Goal: Transaction & Acquisition: Subscribe to service/newsletter

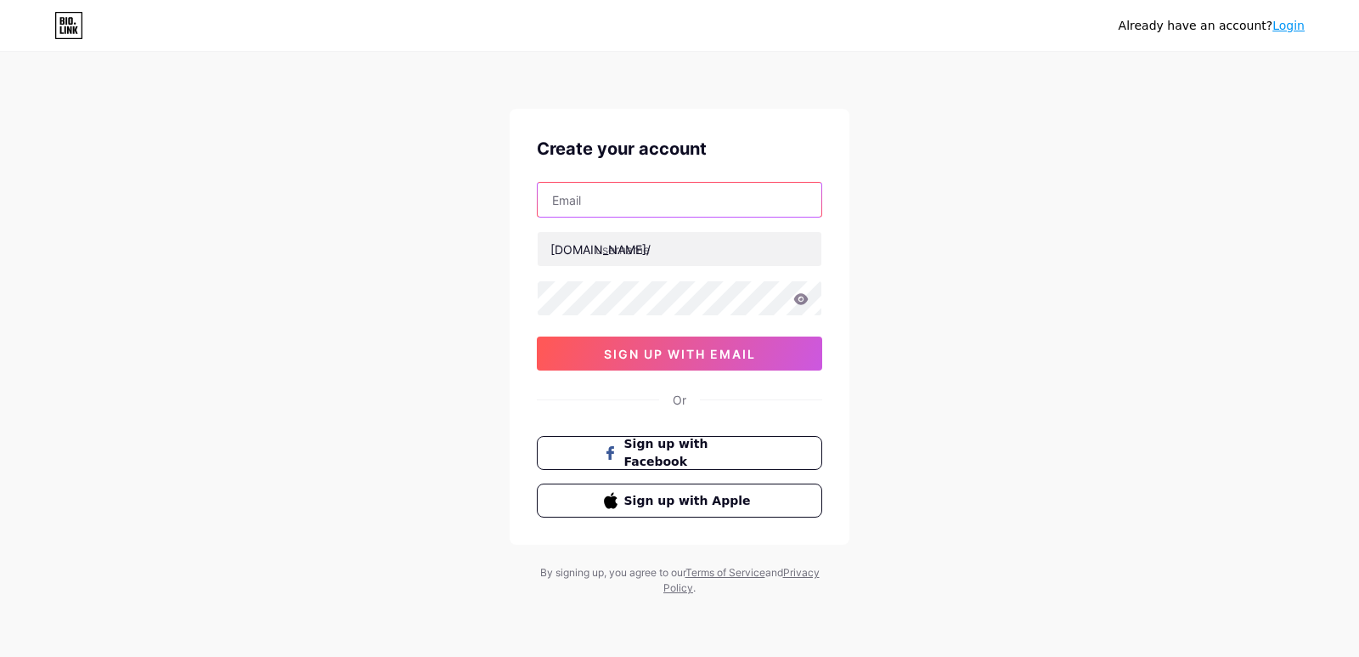
click at [659, 193] on input "text" at bounding box center [680, 200] width 284 height 34
paste input "[EMAIL_ADDRESS][DOMAIN_NAME]"
type input "[EMAIL_ADDRESS][DOMAIN_NAME]"
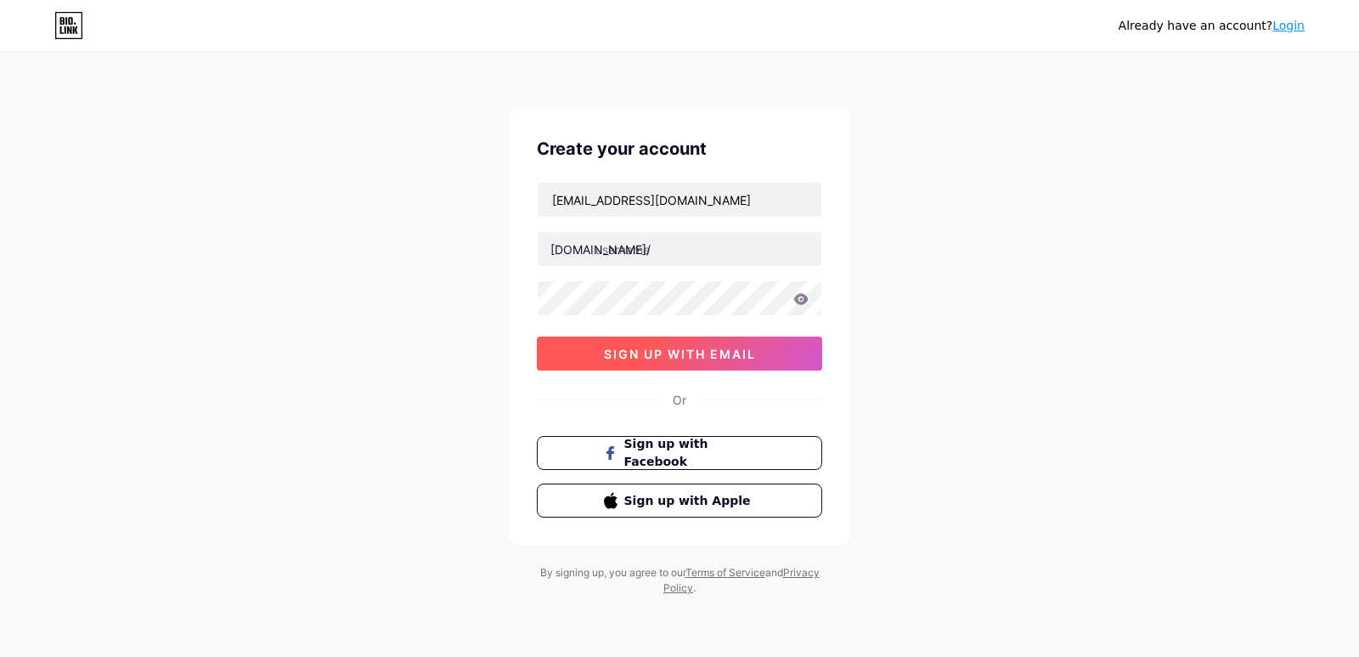
click at [691, 344] on button "sign up with email" at bounding box center [679, 353] width 285 height 34
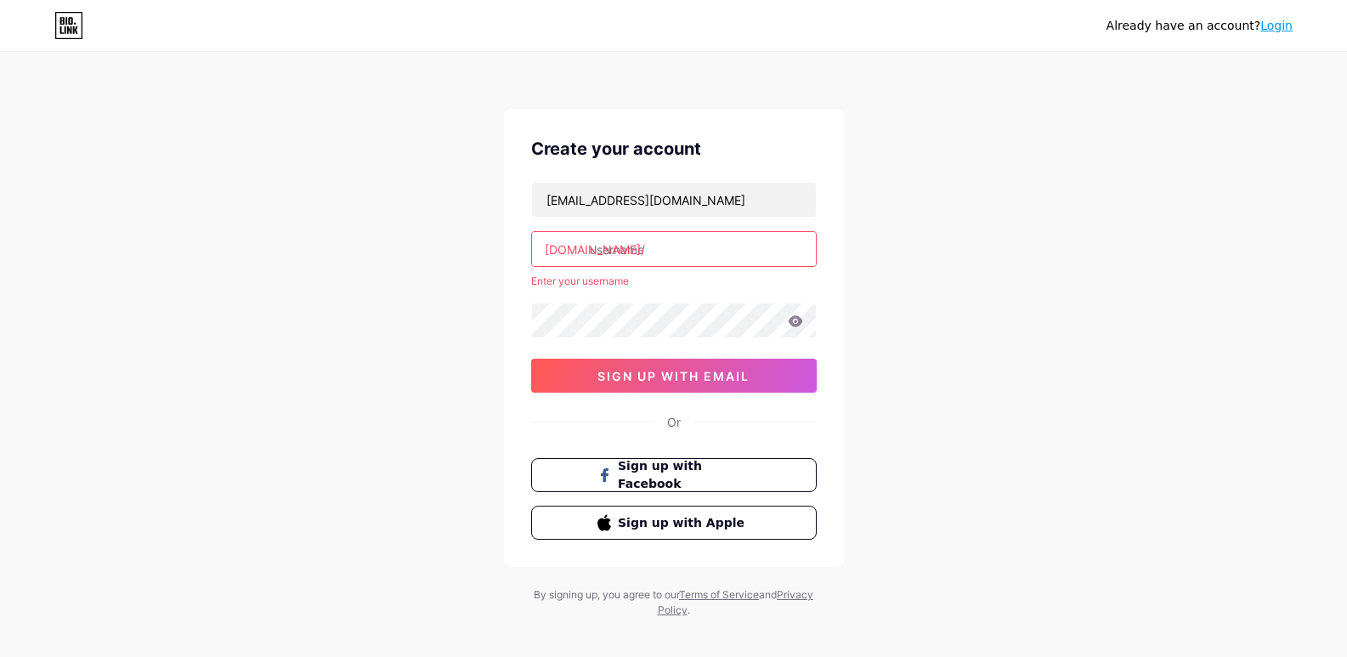
click at [607, 247] on input "text" at bounding box center [674, 249] width 284 height 34
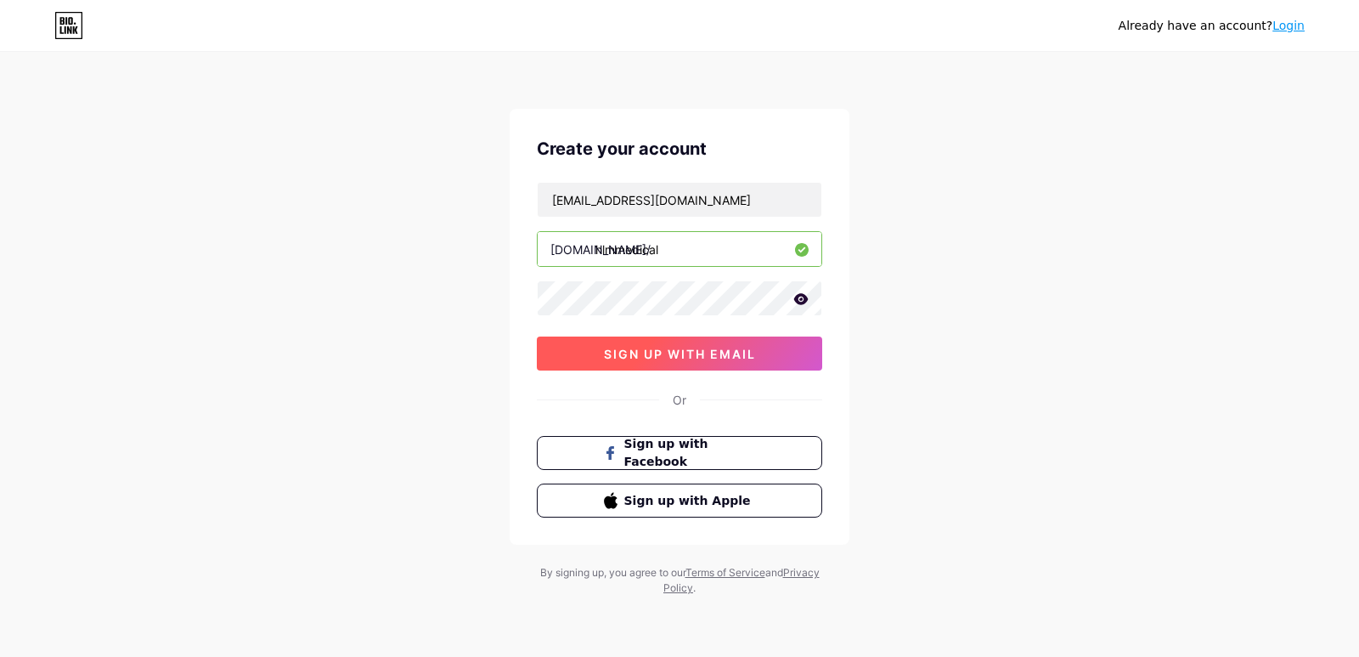
type input "hlmmedical"
click at [765, 355] on button "sign up with email" at bounding box center [679, 353] width 285 height 34
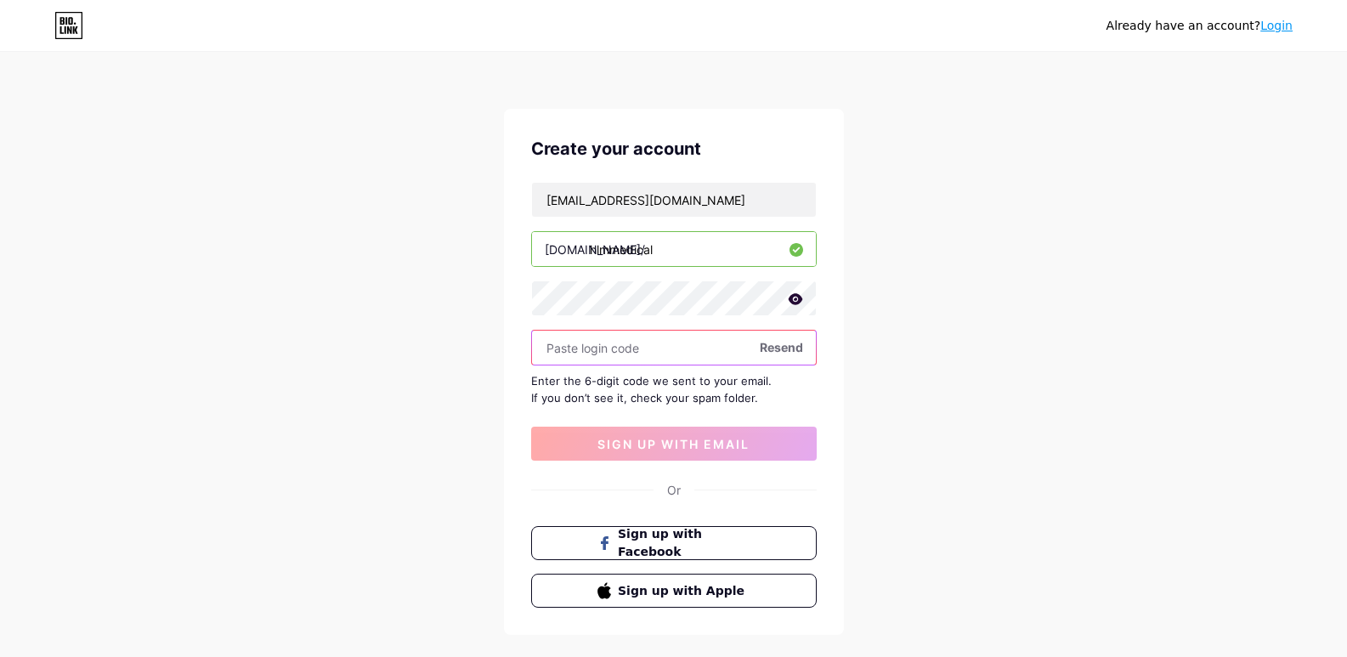
paste input "423009"
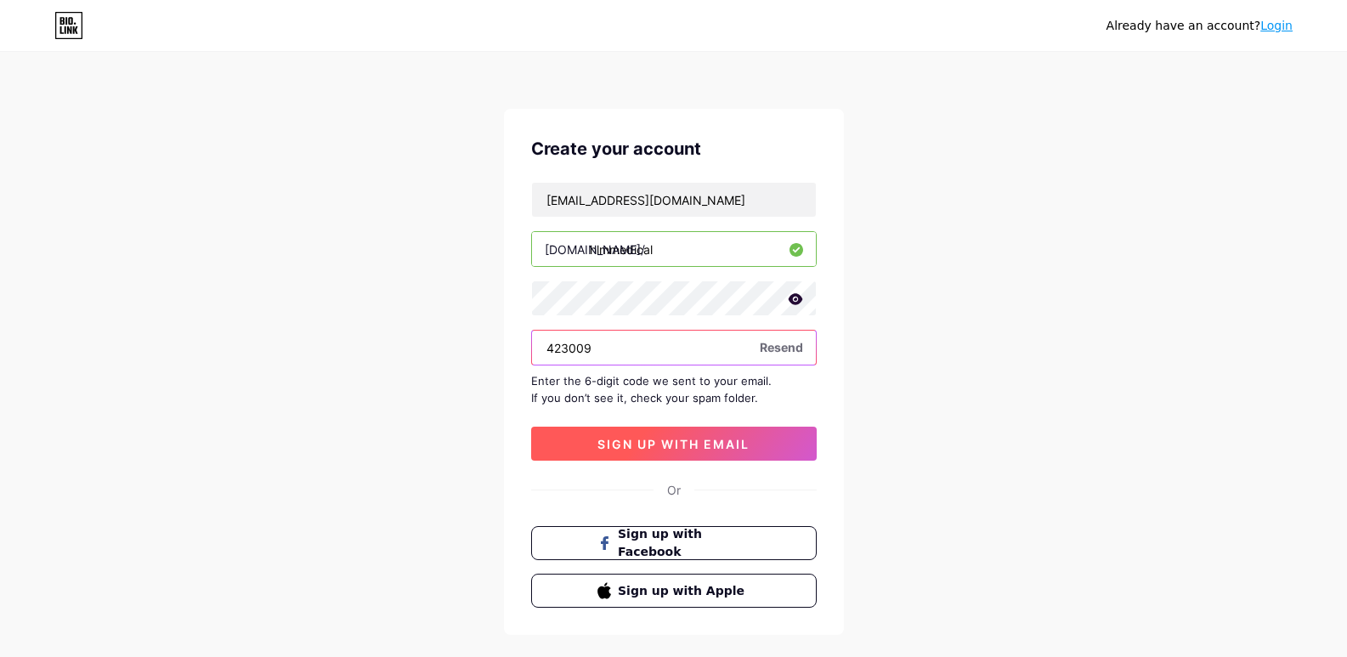
type input "423009"
click at [687, 440] on span "sign up with email" at bounding box center [673, 444] width 152 height 14
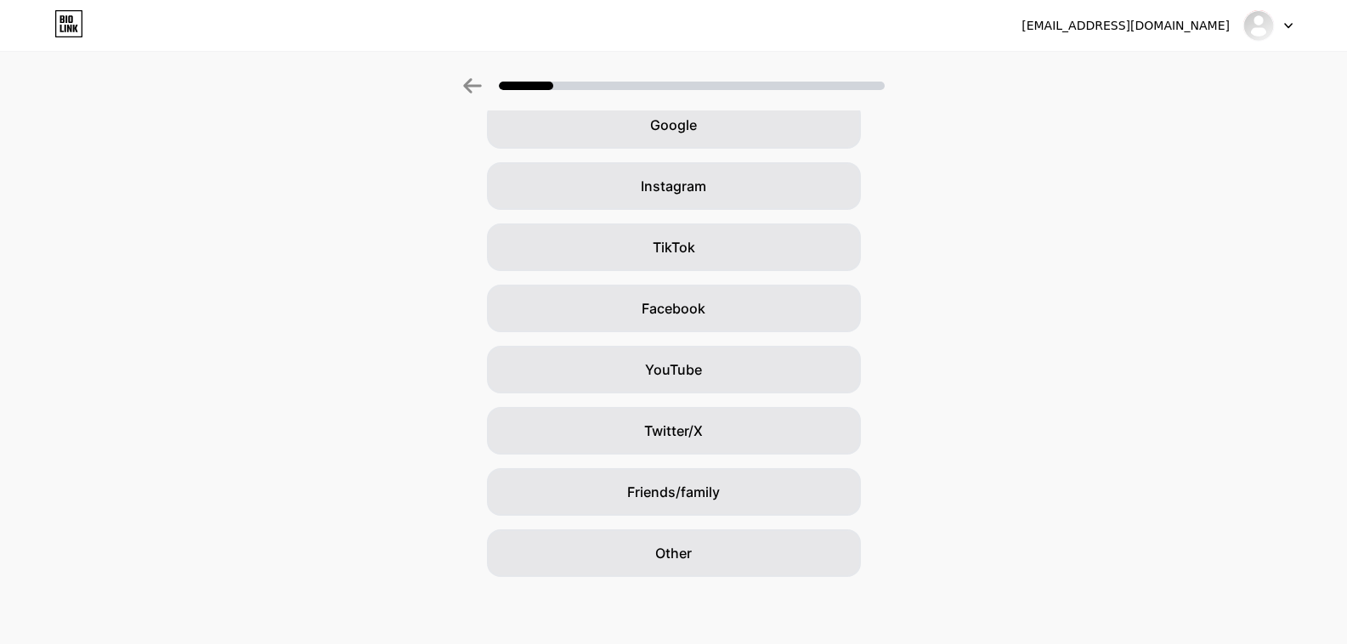
scroll to position [88, 0]
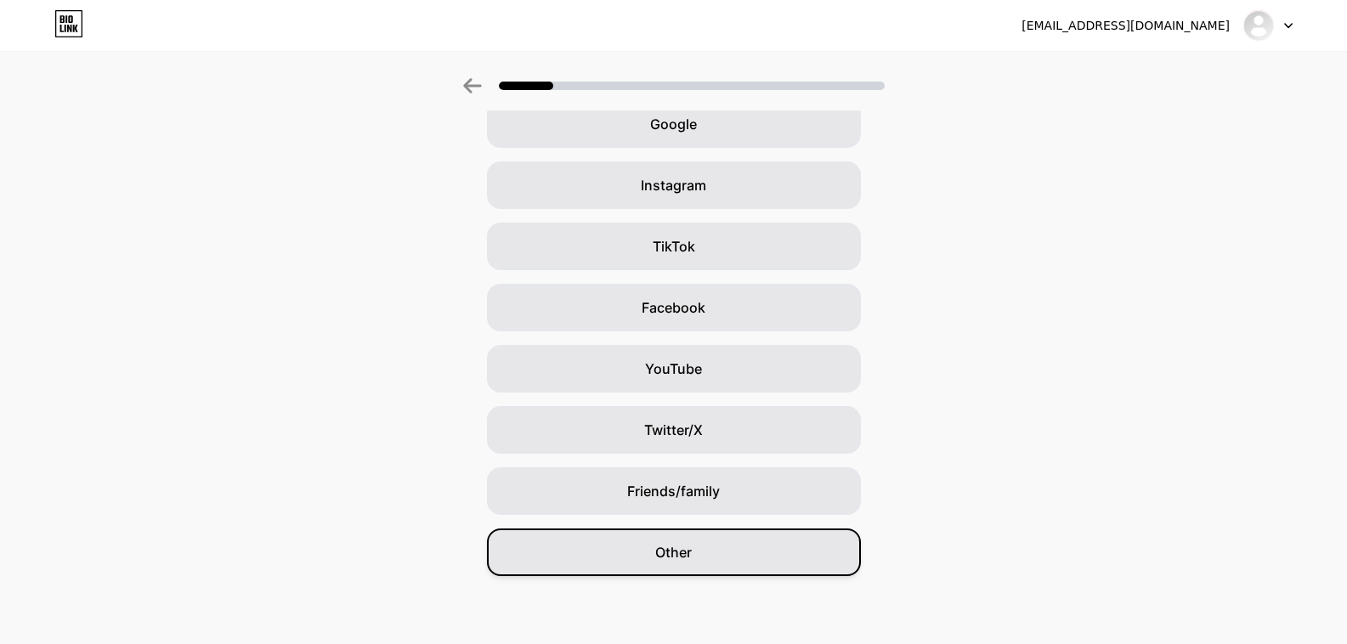
click at [741, 549] on div "Other" at bounding box center [674, 552] width 374 height 48
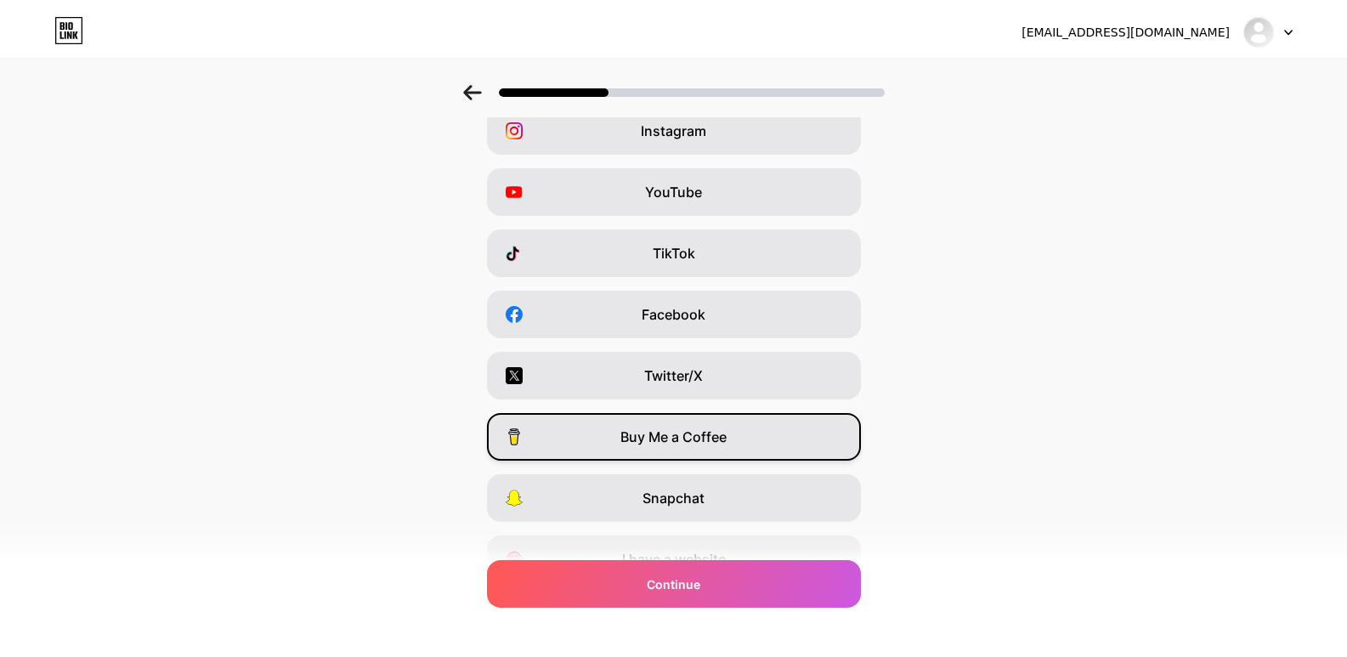
scroll to position [0, 0]
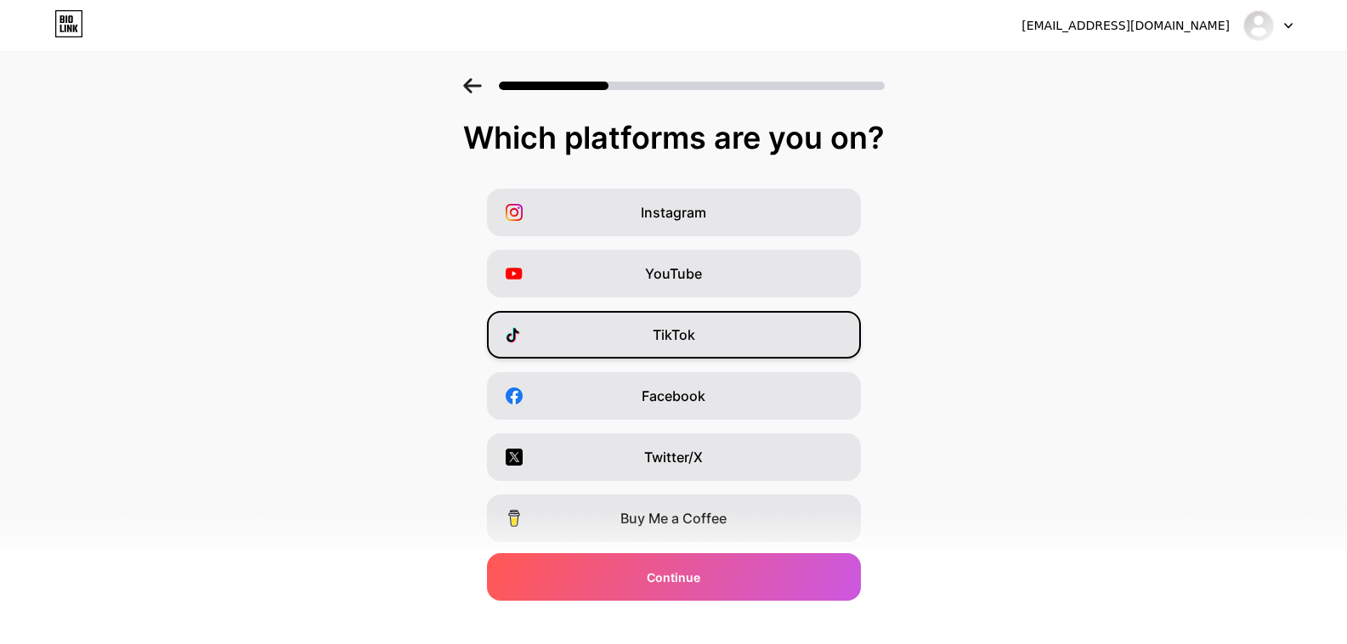
click at [745, 342] on div "TikTok" at bounding box center [674, 335] width 374 height 48
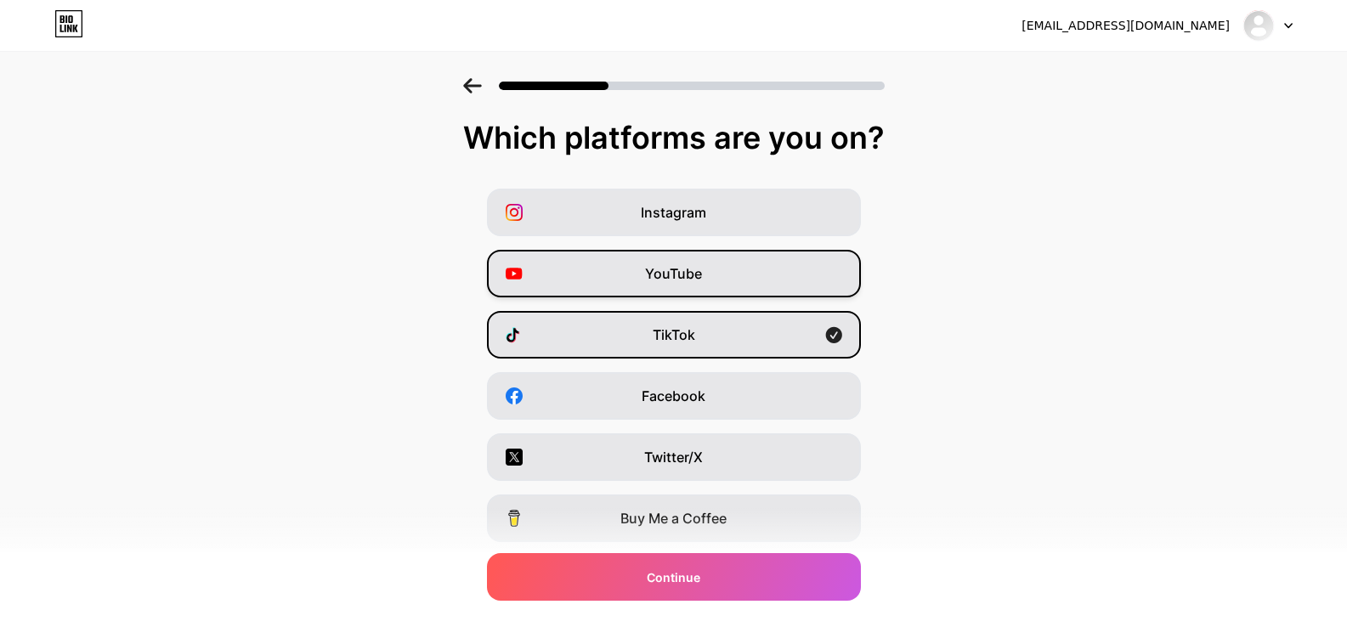
click at [758, 291] on div "YouTube" at bounding box center [674, 274] width 374 height 48
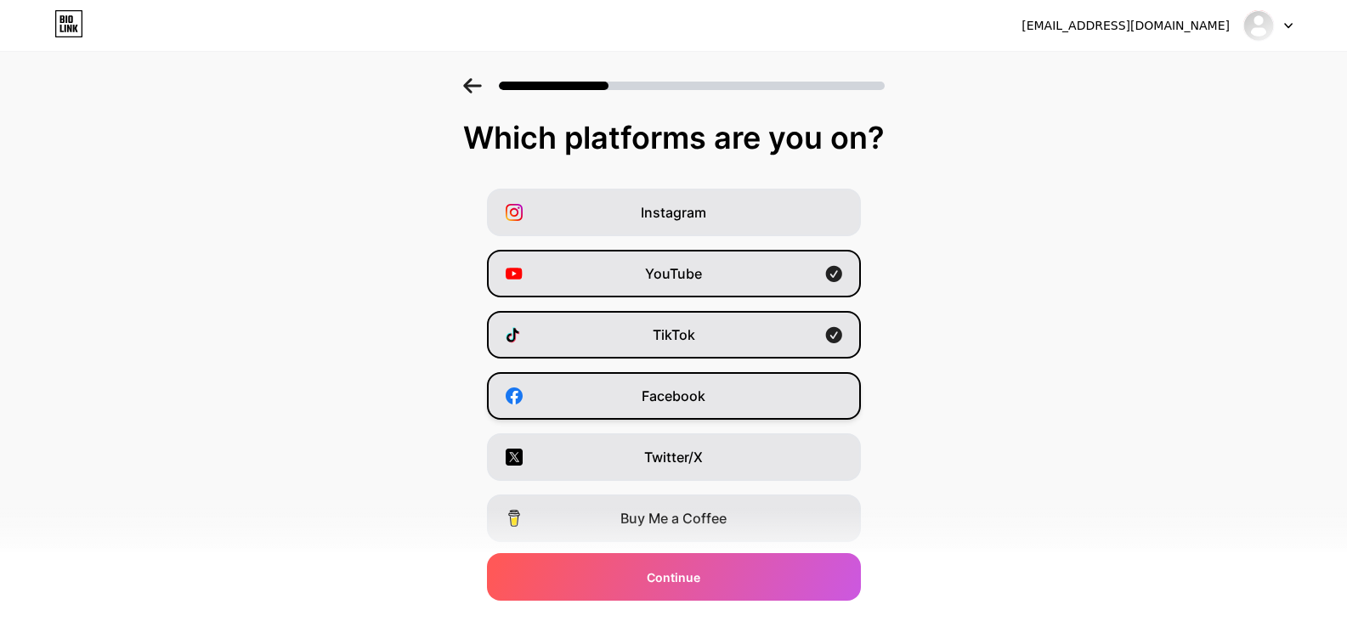
click at [748, 413] on div "Facebook" at bounding box center [674, 396] width 374 height 48
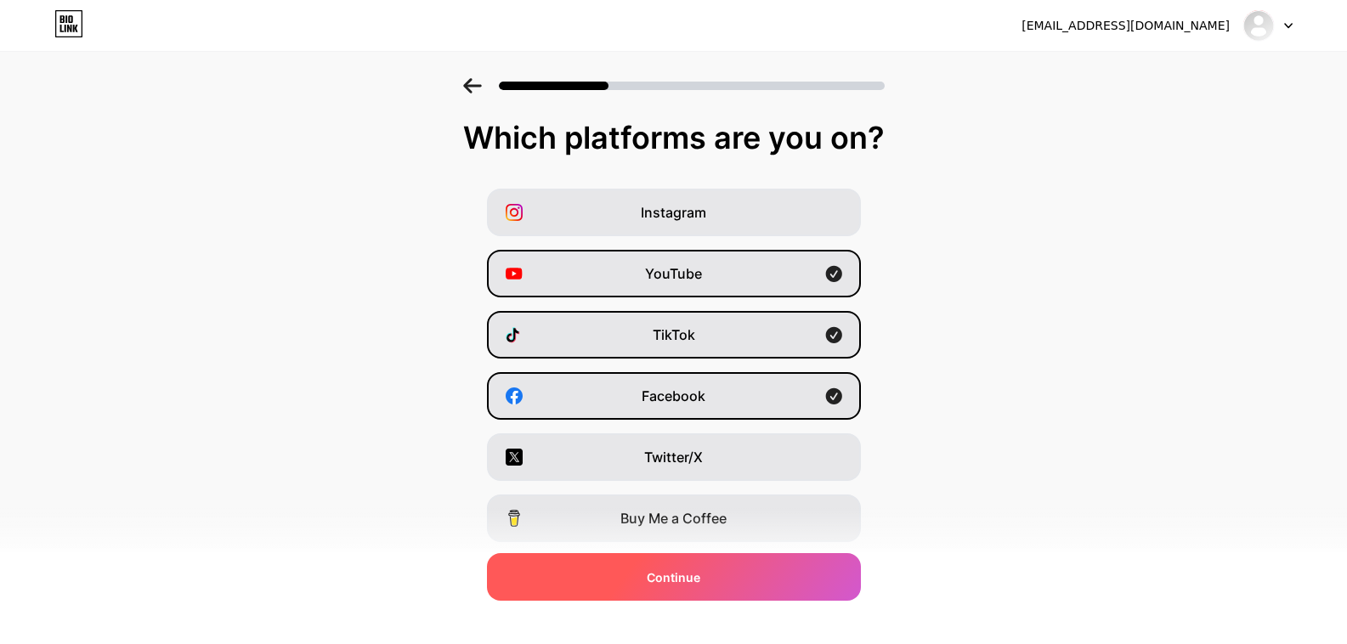
click at [795, 569] on div "Continue" at bounding box center [674, 577] width 374 height 48
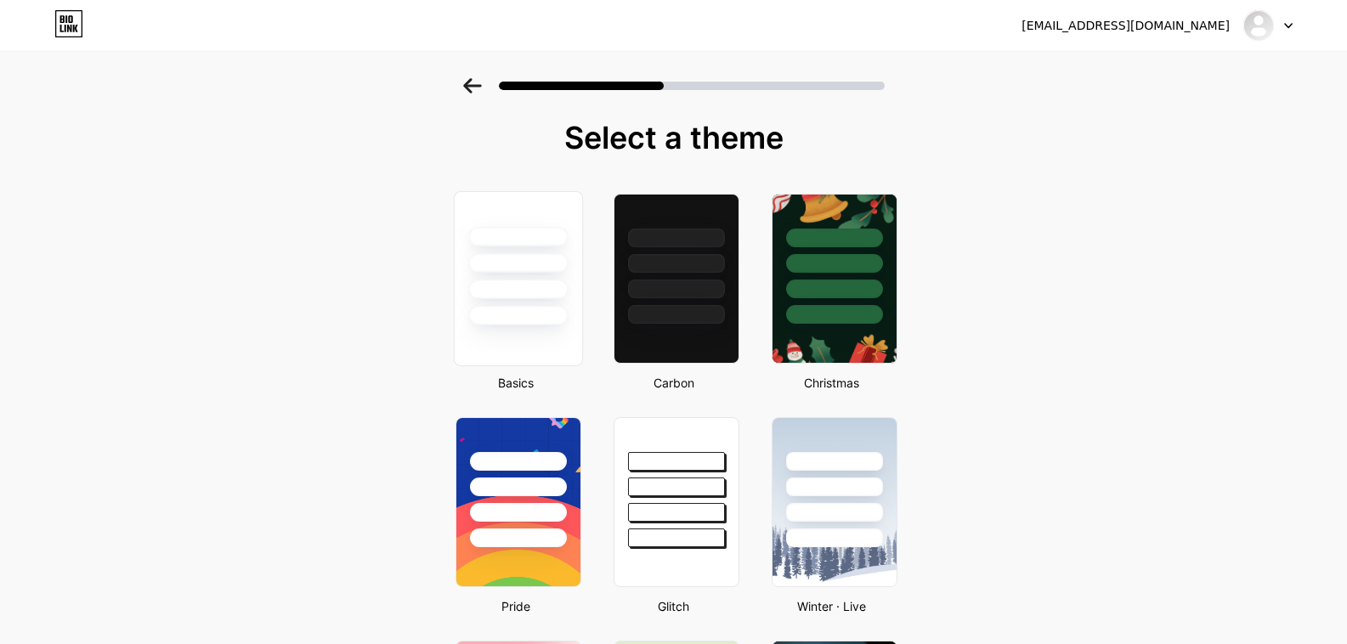
click at [547, 333] on div at bounding box center [517, 278] width 129 height 175
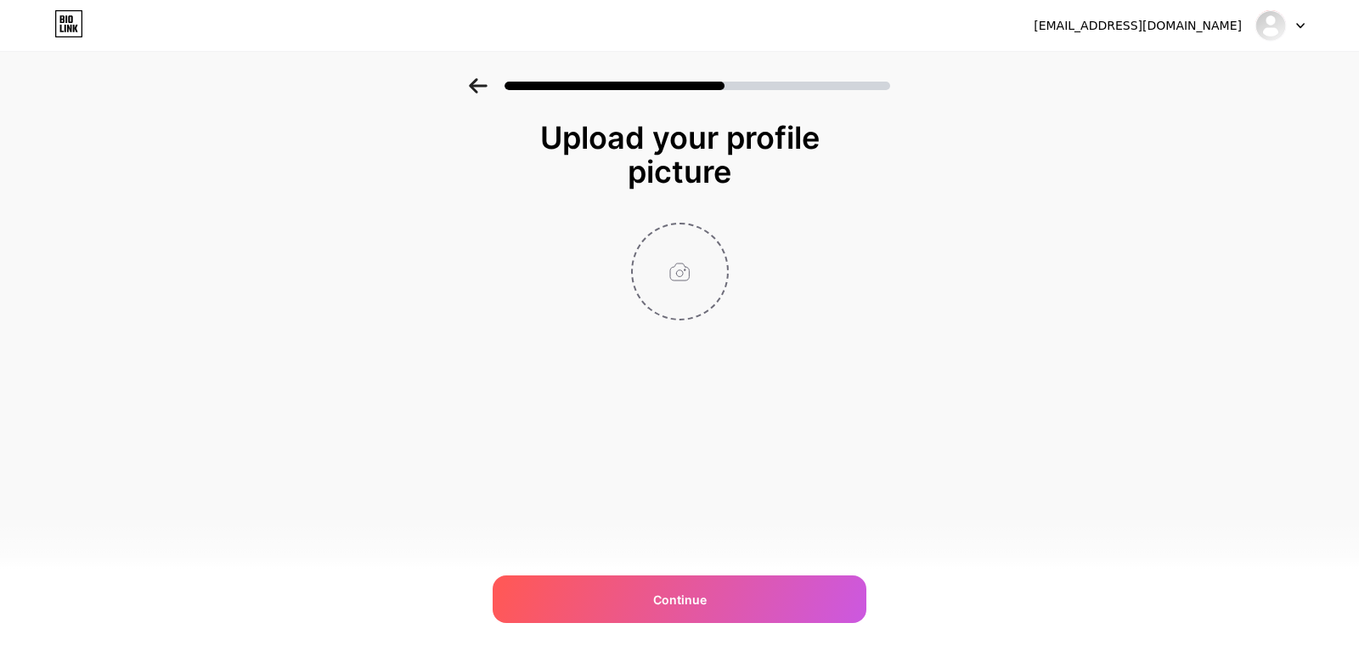
click at [675, 275] on input "file" at bounding box center [680, 271] width 94 height 94
type input "C:\fakepath\HLM_Pharmaceutical_-HD_2_500x (1).jpg"
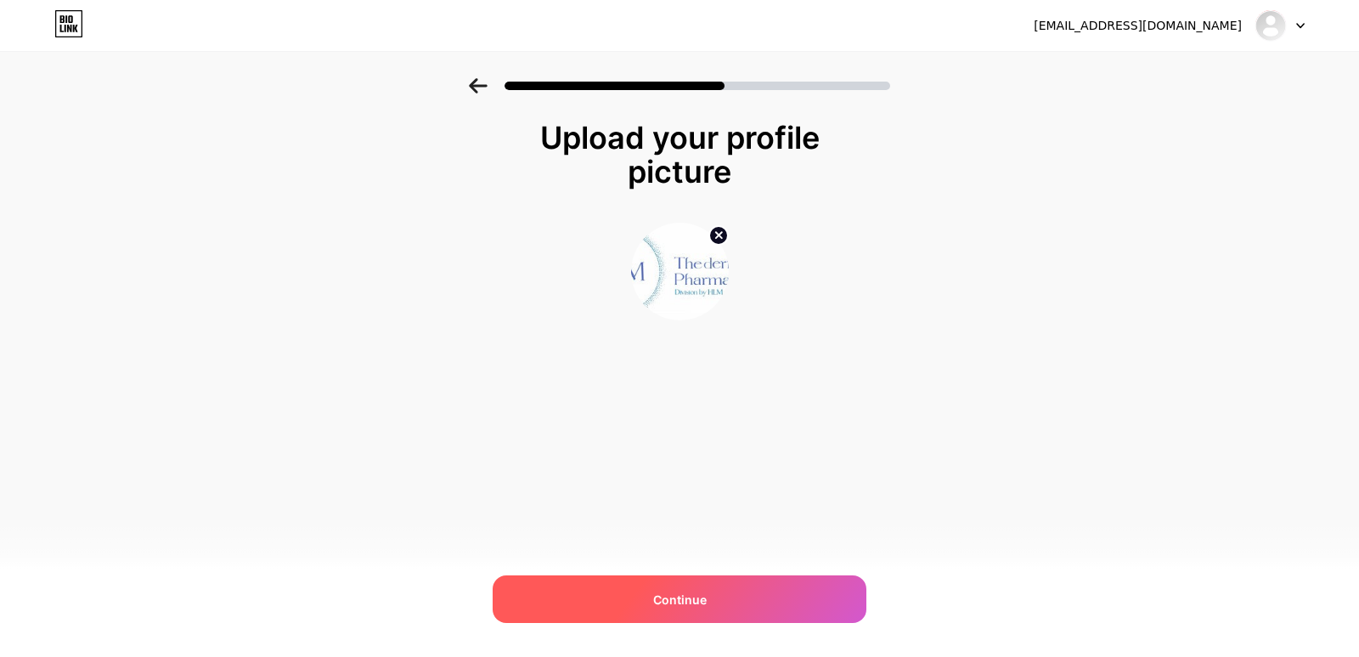
click at [701, 592] on span "Continue" at bounding box center [680, 599] width 54 height 18
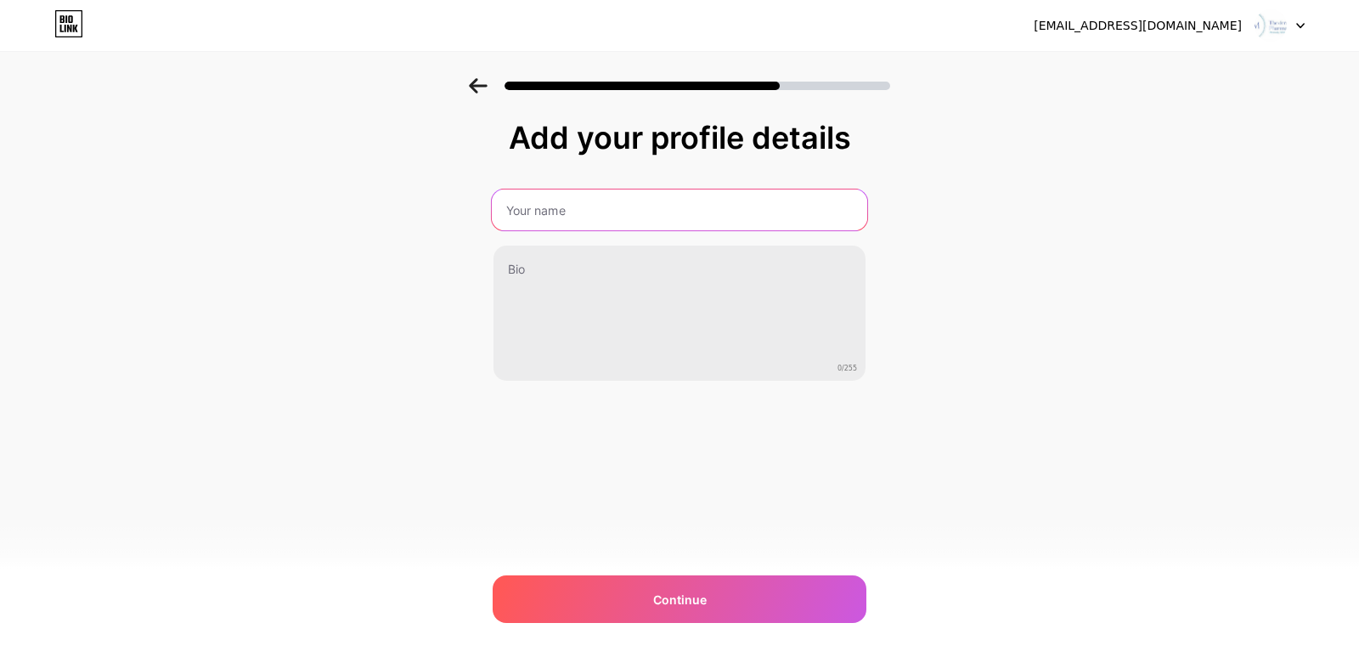
click at [561, 199] on input "text" at bounding box center [680, 209] width 376 height 41
type input "HLM Medical"
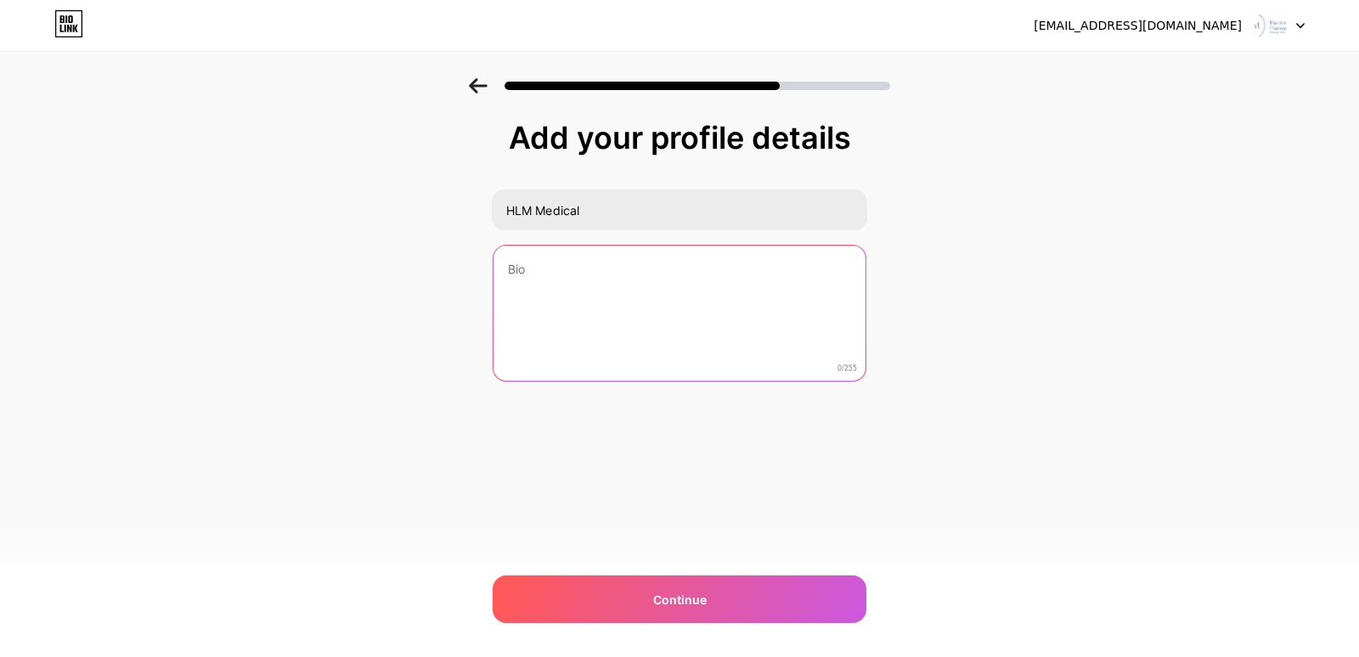
click at [651, 326] on textarea at bounding box center [680, 314] width 372 height 137
paste textarea "HLM Medical is a leading skincare and medical product supplier in [GEOGRAPHIC_D…"
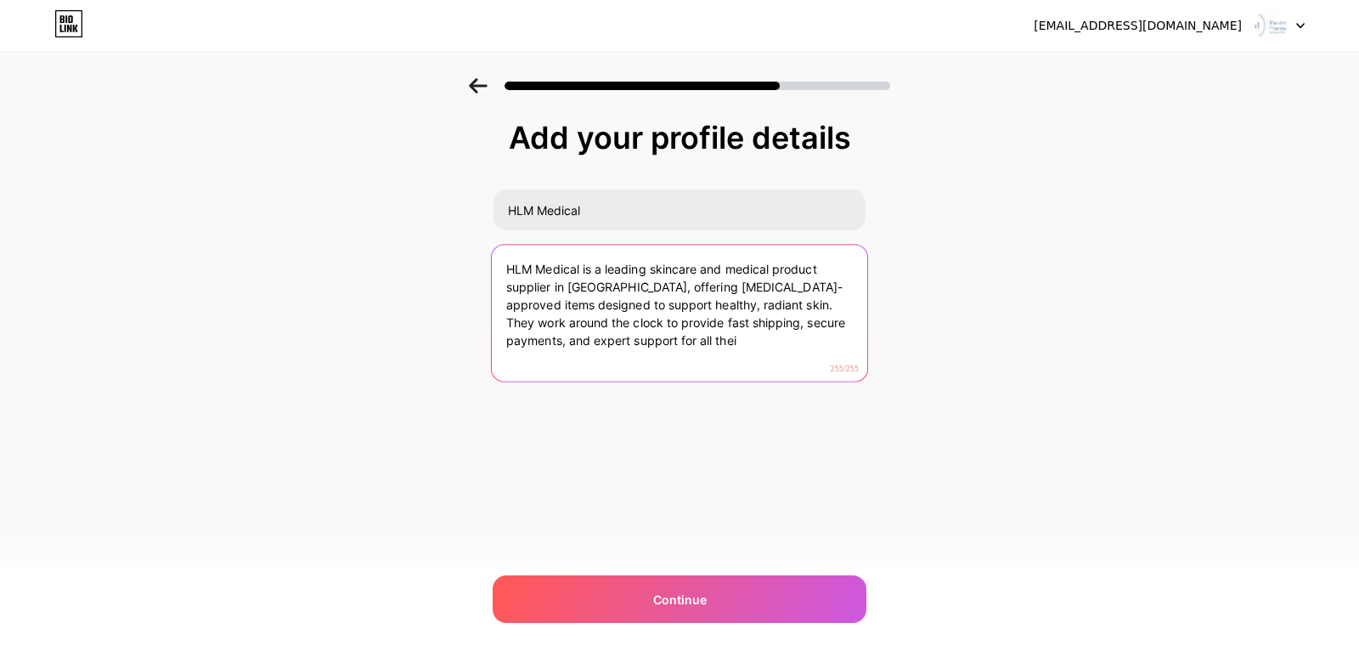
drag, startPoint x: 751, startPoint y: 302, endPoint x: 816, endPoint y: 361, distance: 88.4
click at [816, 361] on textarea "HLM Medical is a leading skincare and medical product supplier in [GEOGRAPHIC_D…" at bounding box center [680, 314] width 376 height 138
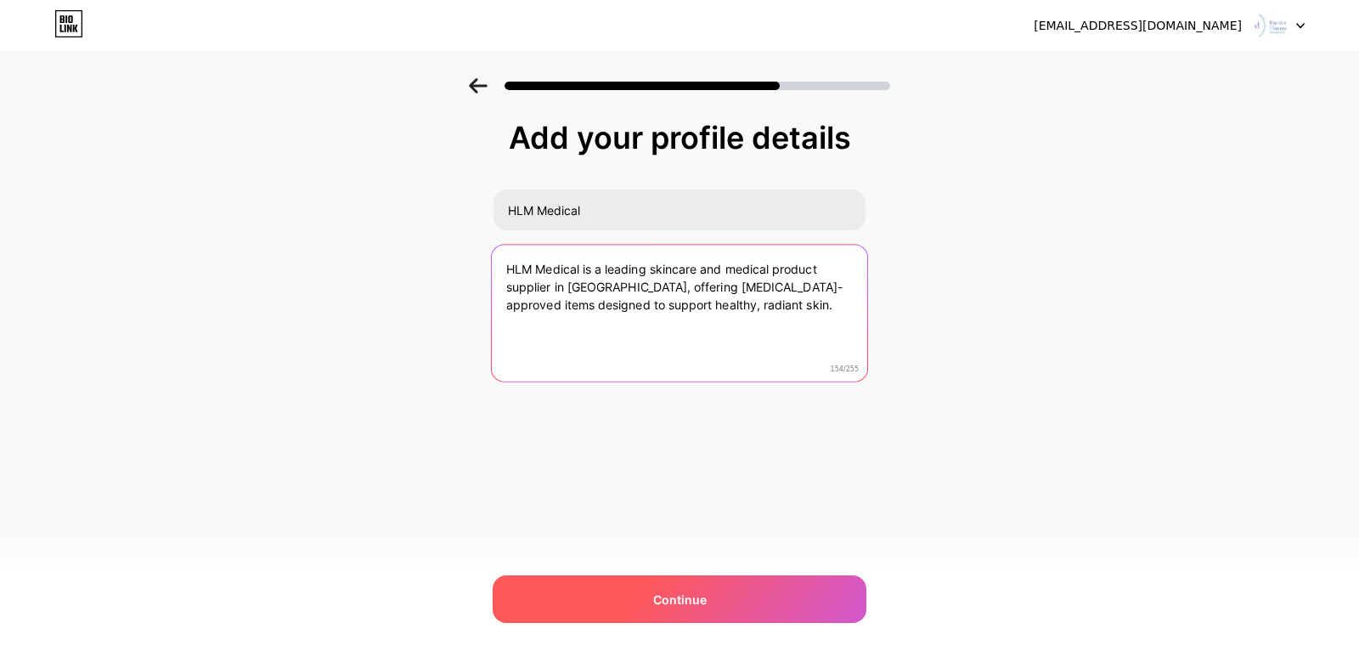
type textarea "HLM Medical is a leading skincare and medical product supplier in [GEOGRAPHIC_D…"
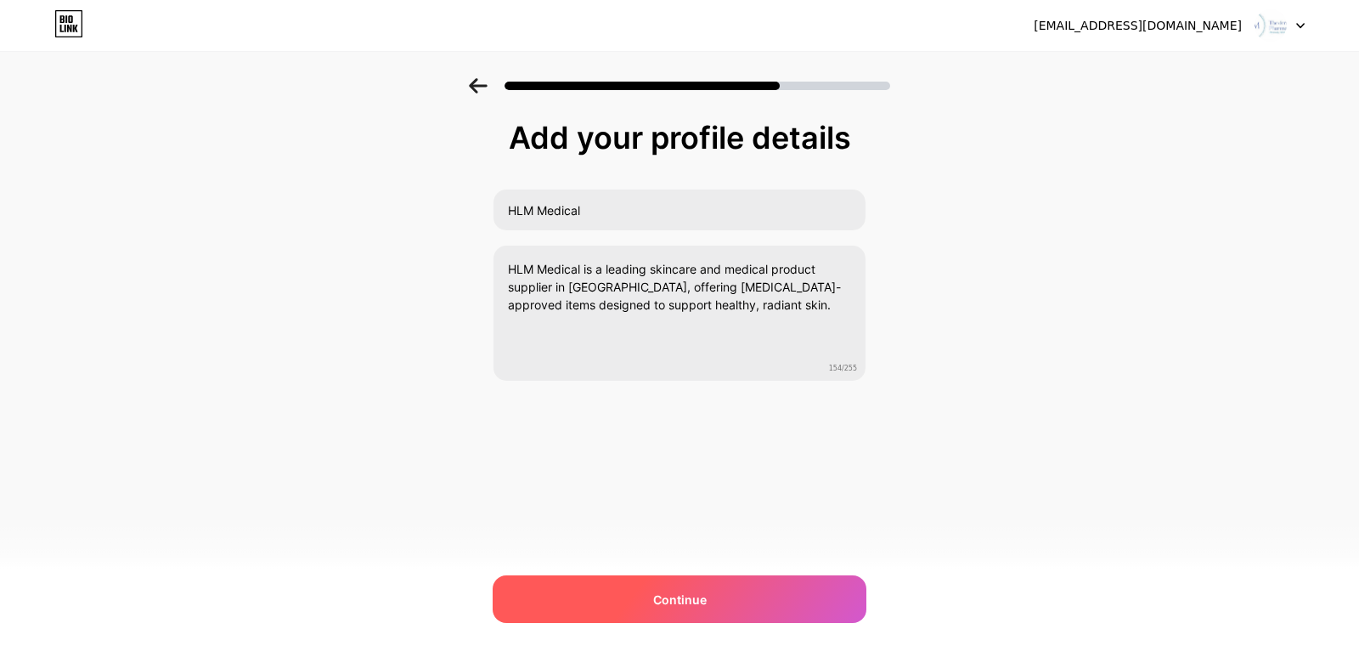
click at [617, 592] on div "Continue" at bounding box center [680, 599] width 374 height 48
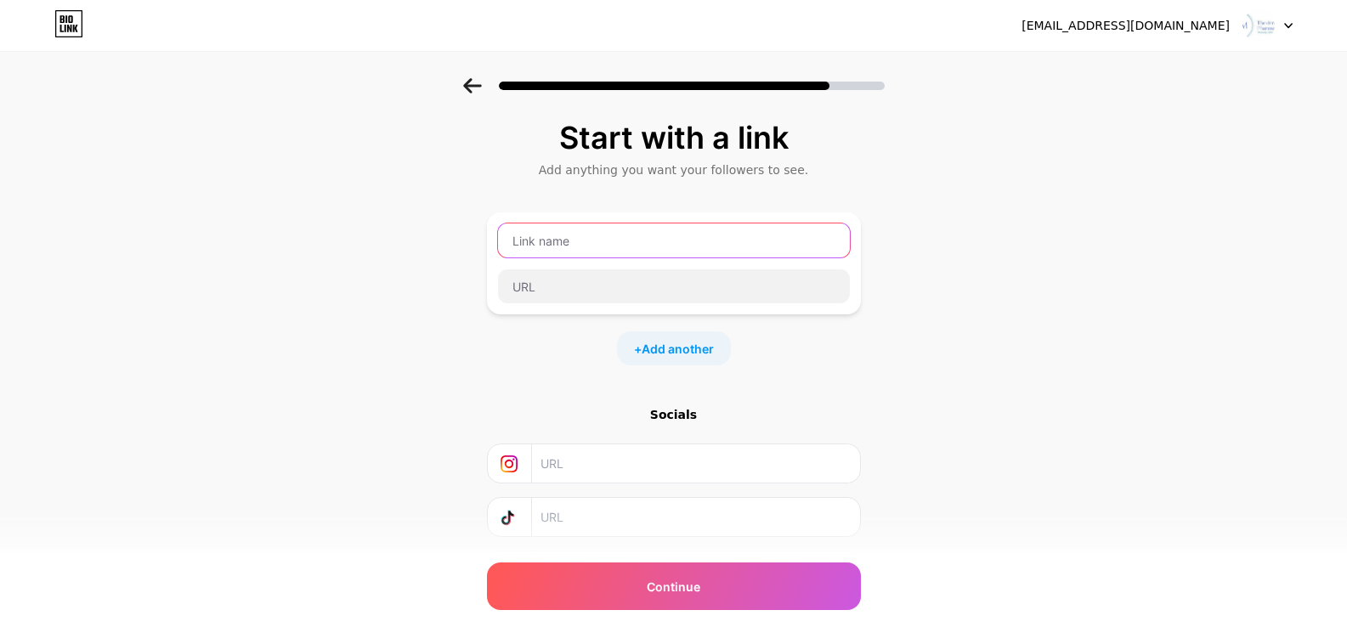
click at [543, 247] on input "text" at bounding box center [674, 240] width 352 height 34
type input "HLM Medical"
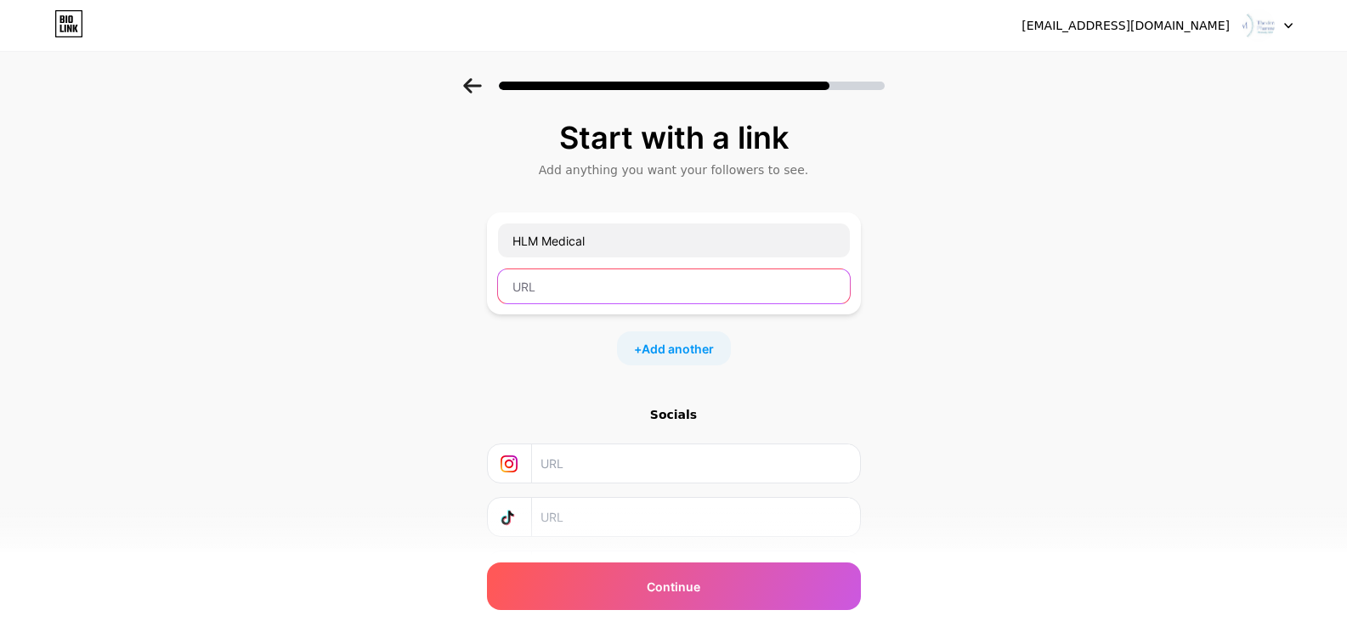
click at [617, 282] on input "text" at bounding box center [674, 286] width 352 height 34
paste input "[URL][DOMAIN_NAME]"
type input "[URL][DOMAIN_NAME]"
click at [510, 357] on div "+ Add another" at bounding box center [674, 348] width 374 height 34
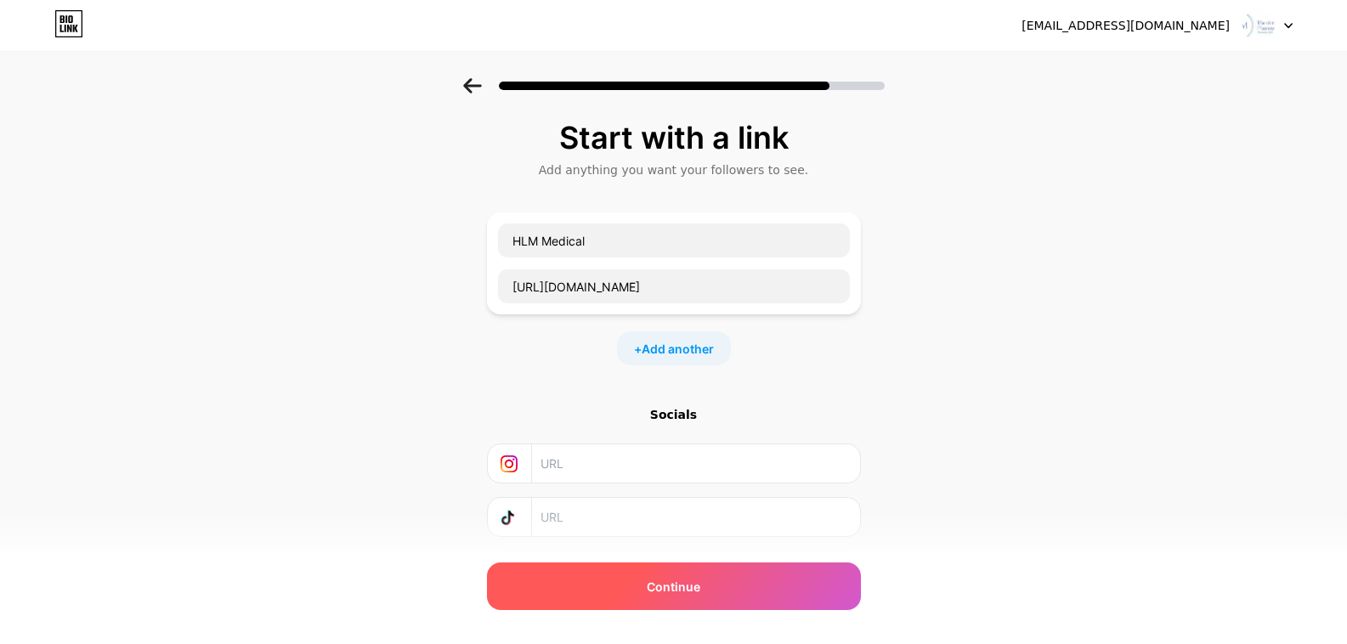
click at [765, 593] on div "Continue" at bounding box center [674, 586] width 374 height 48
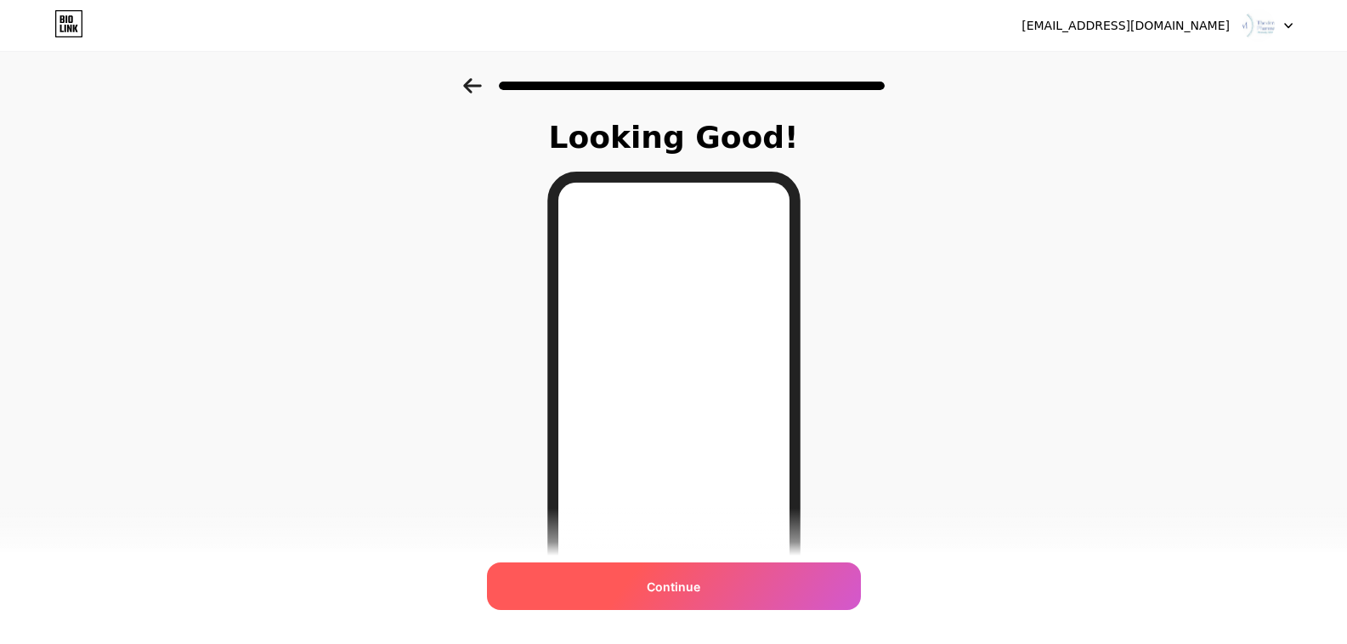
click at [765, 591] on div "Continue" at bounding box center [674, 586] width 374 height 48
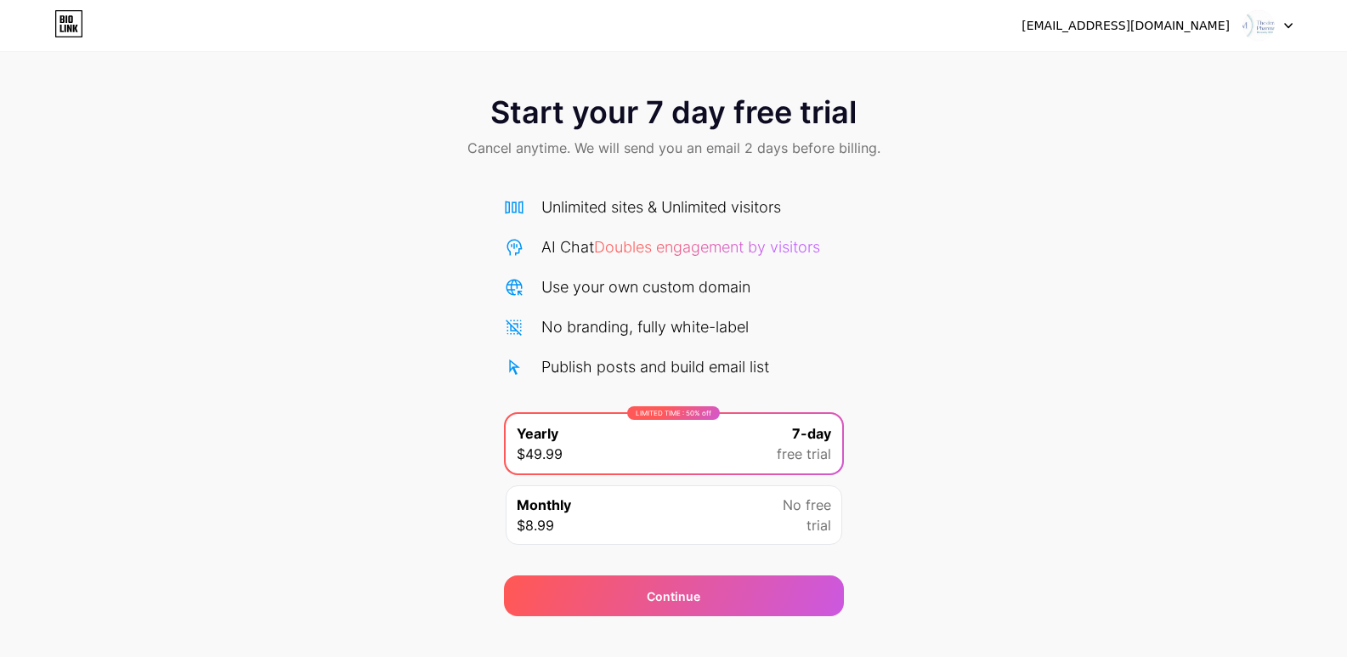
click at [743, 522] on div "Monthly $8.99 No free trial" at bounding box center [673, 514] width 336 height 59
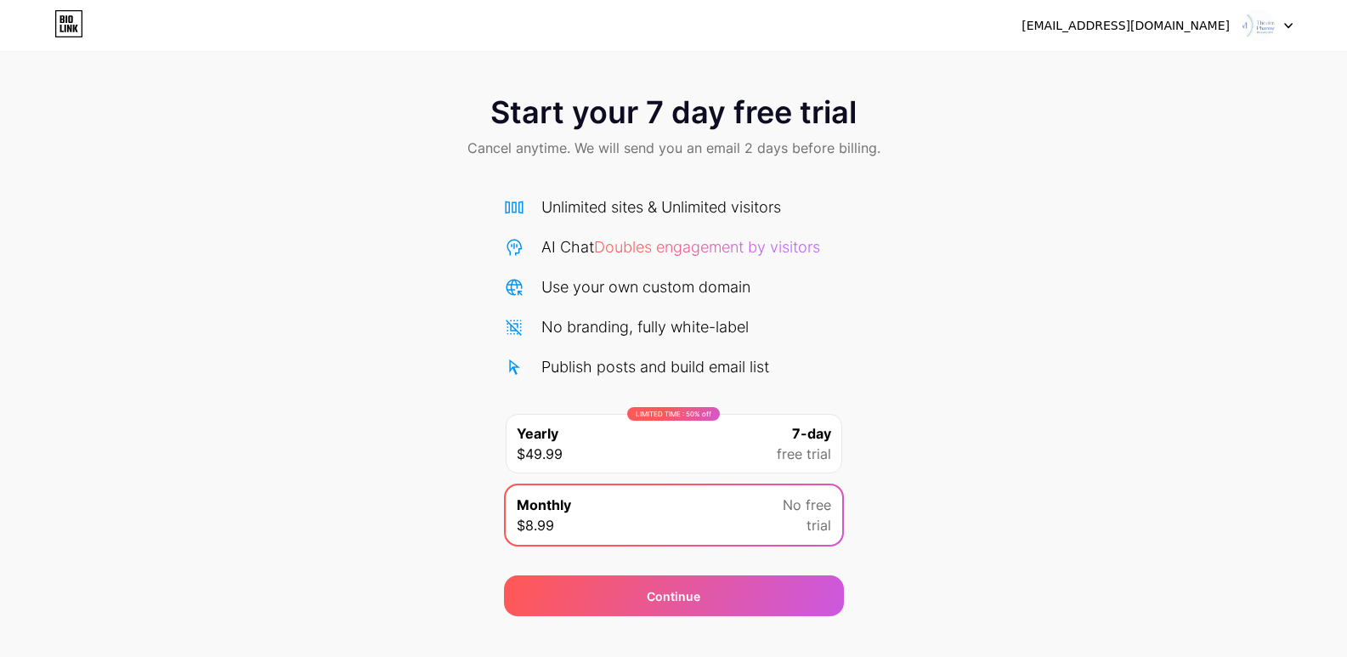
click at [799, 500] on span "No free" at bounding box center [806, 504] width 48 height 20
click at [778, 583] on div "Continue" at bounding box center [674, 595] width 340 height 41
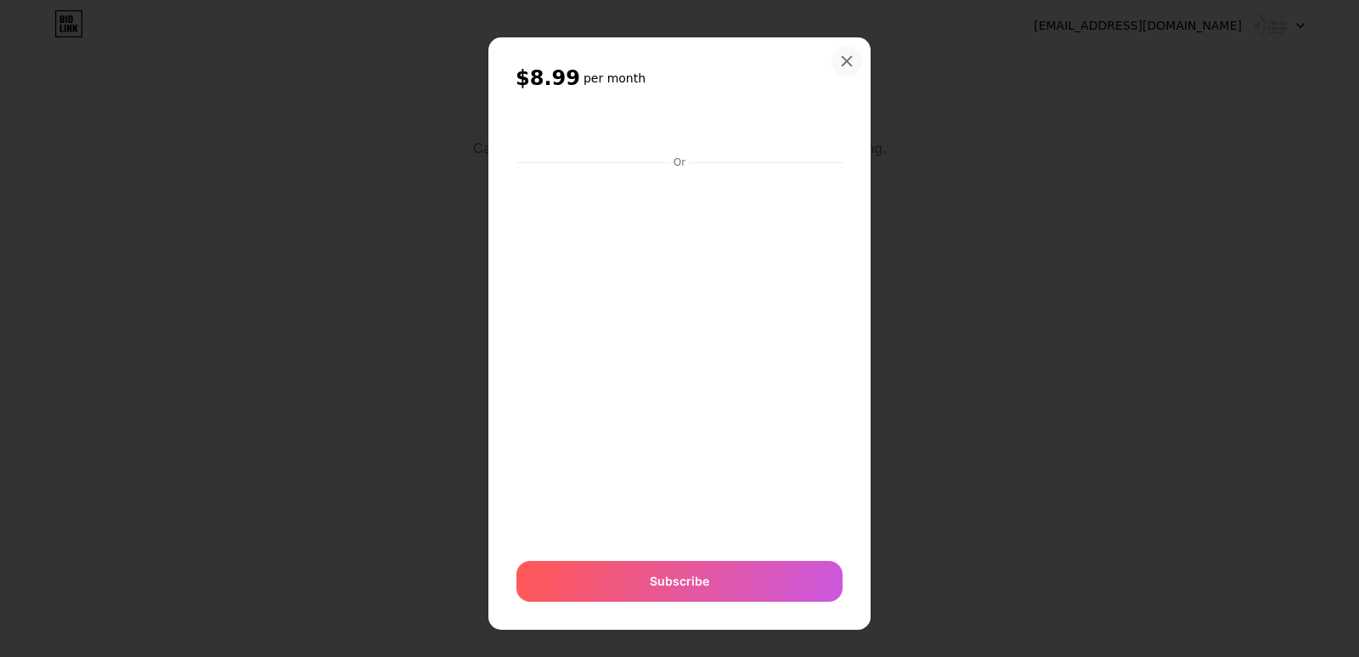
click at [851, 56] on div at bounding box center [847, 61] width 31 height 31
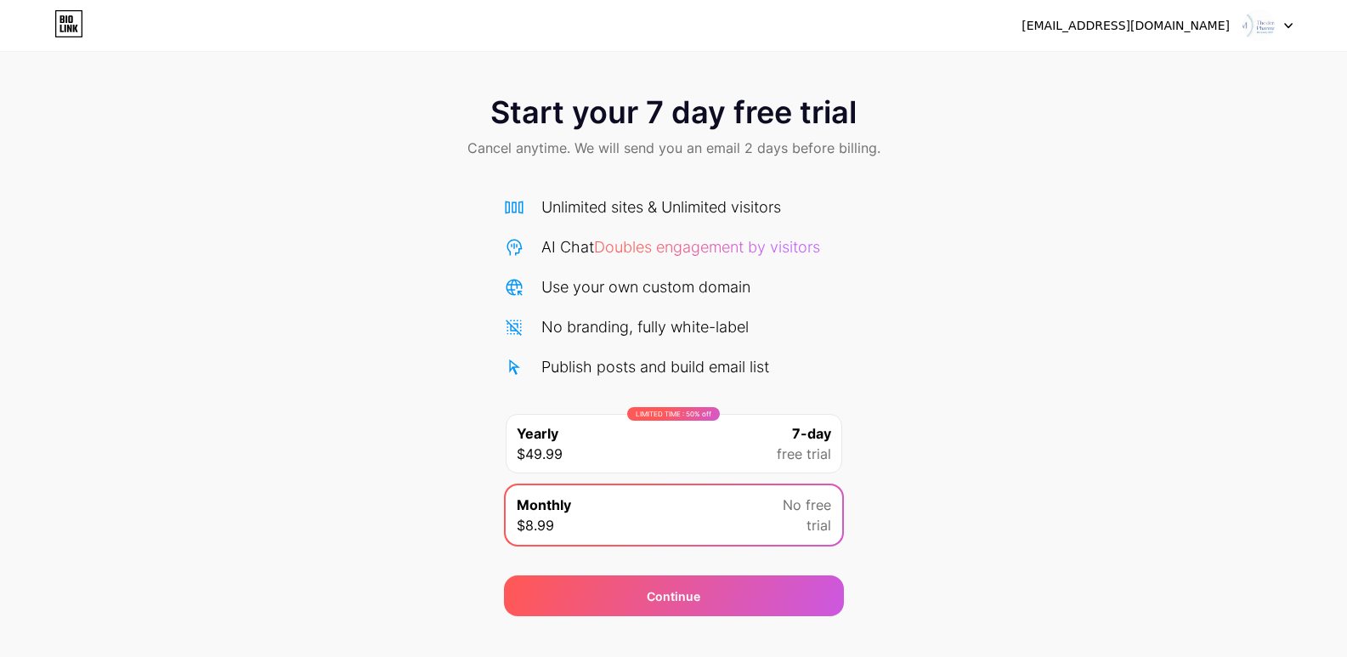
click at [1279, 20] on div at bounding box center [1267, 25] width 49 height 31
click at [851, 37] on div "[EMAIL_ADDRESS][DOMAIN_NAME] Logout" at bounding box center [673, 25] width 1347 height 31
click at [749, 103] on span "Start your 7 day free trial" at bounding box center [673, 112] width 366 height 34
click at [1083, 420] on div "Start your 7 day free trial Cancel anytime. We will send you an email 2 days be…" at bounding box center [673, 347] width 1347 height 538
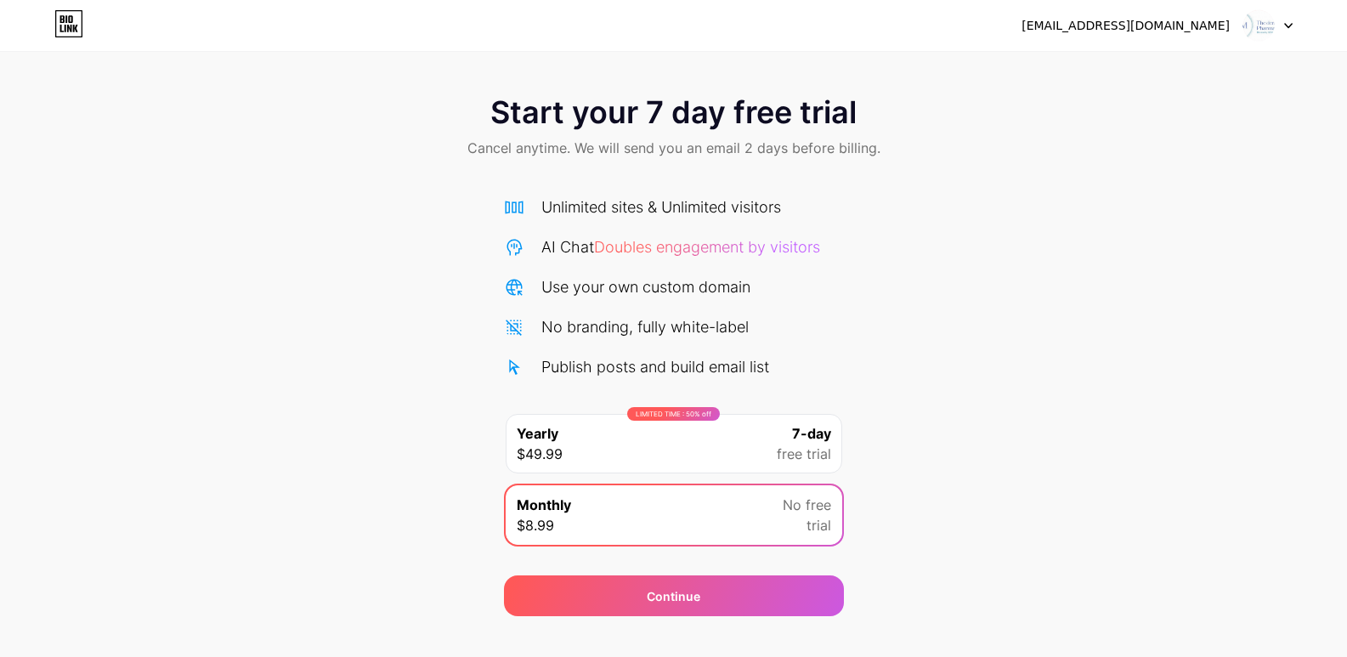
click at [935, 468] on div "Start your 7 day free trial Cancel anytime. We will send you an email 2 days be…" at bounding box center [673, 347] width 1347 height 538
click at [939, 461] on div "Start your 7 day free trial Cancel anytime. We will send you an email 2 days be…" at bounding box center [673, 347] width 1347 height 538
click at [941, 461] on div "Start your 7 day free trial Cancel anytime. We will send you an email 2 days be…" at bounding box center [673, 347] width 1347 height 538
click at [73, 23] on icon at bounding box center [68, 23] width 29 height 27
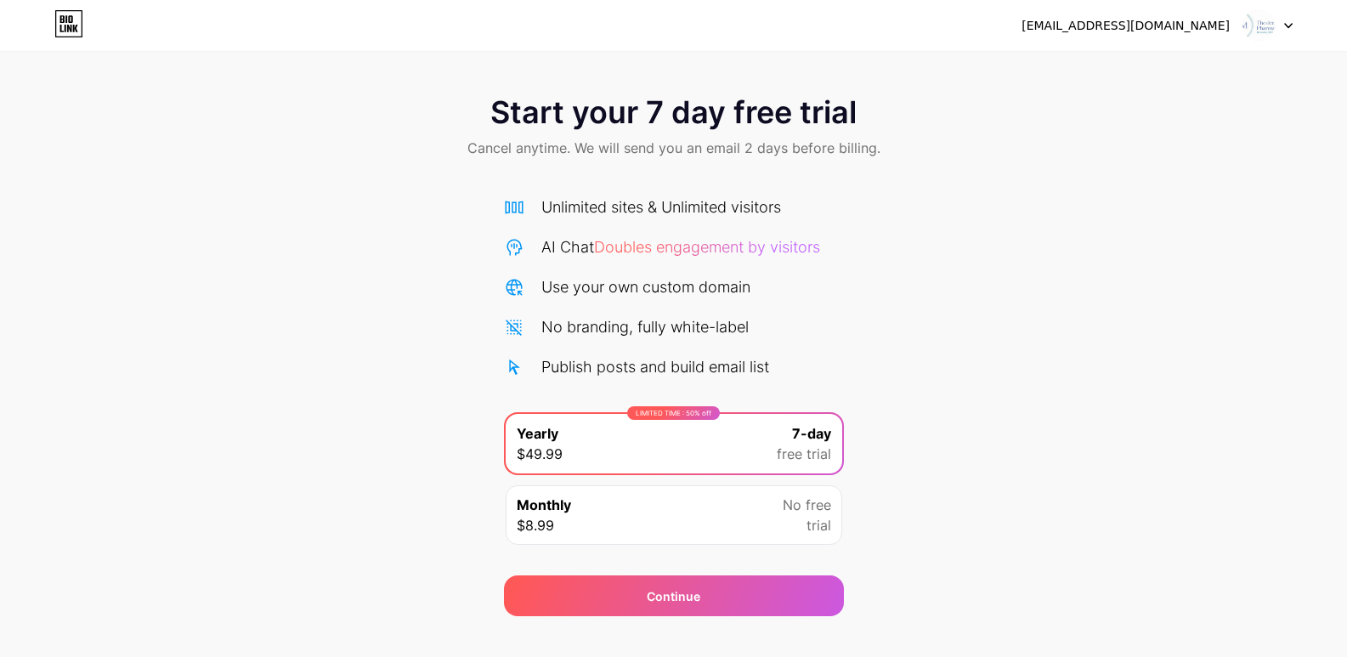
click at [79, 29] on icon at bounding box center [68, 23] width 29 height 27
